Goal: Find specific page/section: Find specific page/section

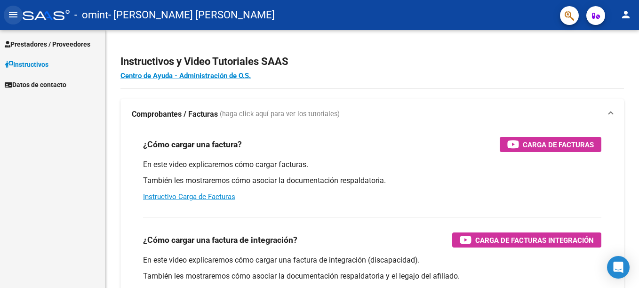
click at [16, 12] on mat-icon "menu" at bounding box center [13, 14] width 11 height 11
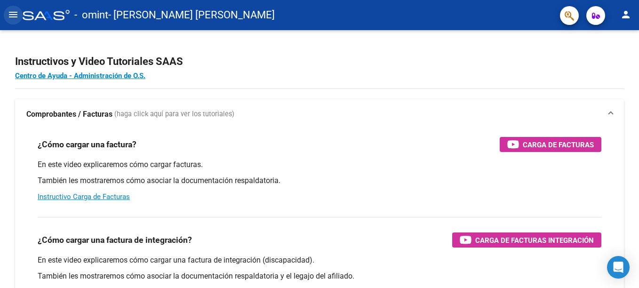
click at [17, 19] on mat-icon "menu" at bounding box center [13, 14] width 11 height 11
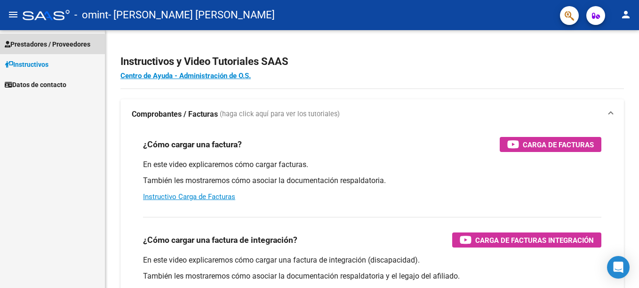
click at [38, 46] on span "Prestadores / Proveedores" at bounding box center [48, 44] width 86 height 10
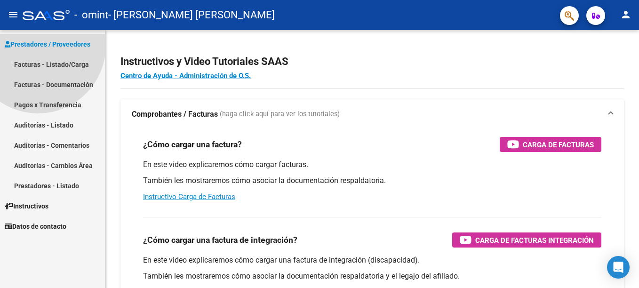
click at [38, 46] on span "Prestadores / Proveedores" at bounding box center [48, 44] width 86 height 10
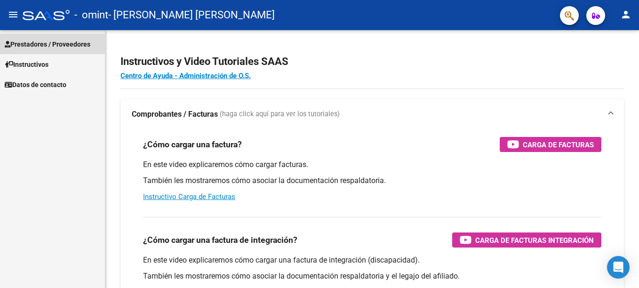
click at [38, 46] on span "Prestadores / Proveedores" at bounding box center [48, 44] width 86 height 10
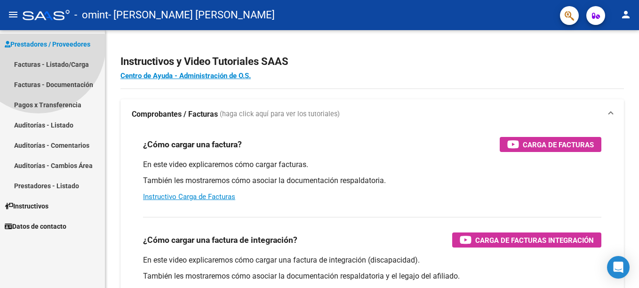
click at [38, 46] on span "Prestadores / Proveedores" at bounding box center [48, 44] width 86 height 10
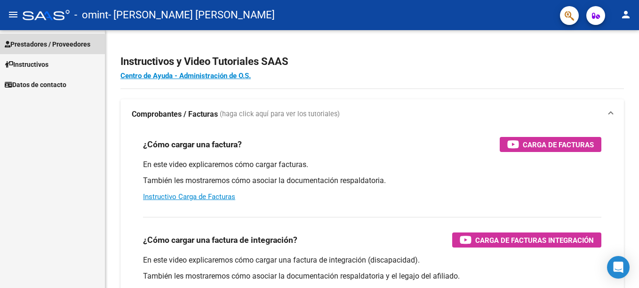
click at [38, 46] on span "Prestadores / Proveedores" at bounding box center [48, 44] width 86 height 10
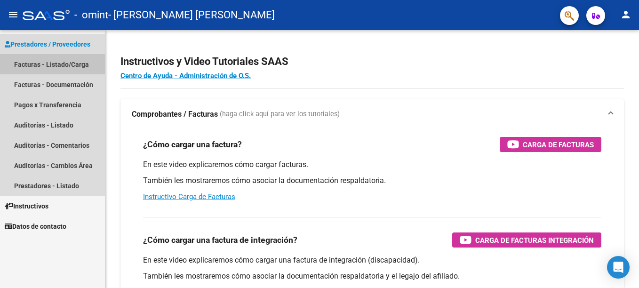
click at [38, 56] on link "Facturas - Listado/Carga" at bounding box center [52, 64] width 105 height 20
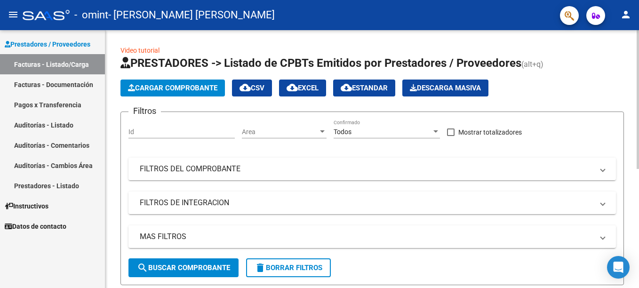
click at [122, 148] on form "Filtros Id Area Area Todos Confirmado Mostrar totalizadores FILTROS DEL COMPROB…" at bounding box center [371, 198] width 503 height 174
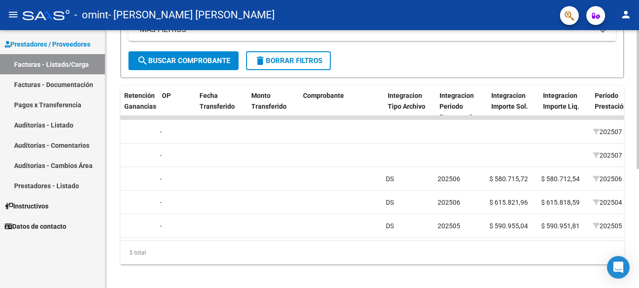
scroll to position [0, 1480]
